Goal: Task Accomplishment & Management: Manage account settings

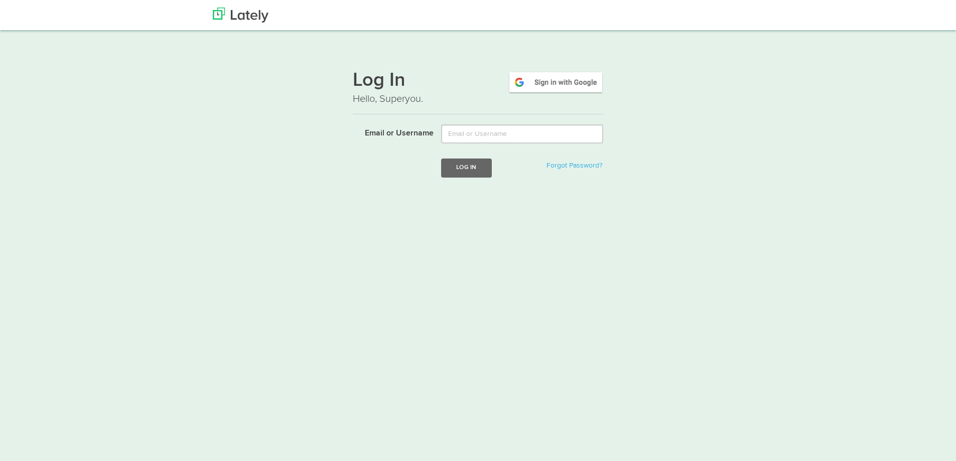
click at [499, 140] on input "Email or Username" at bounding box center [522, 133] width 162 height 19
click at [551, 84] on img at bounding box center [559, 82] width 96 height 23
